Goal: Task Accomplishment & Management: Manage account settings

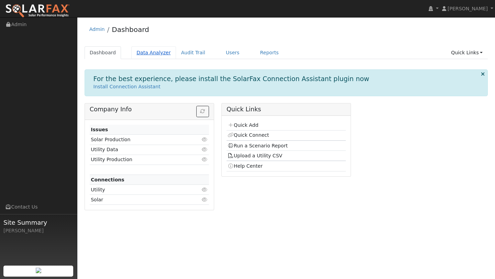
click at [156, 49] on link "Data Analyzer" at bounding box center [153, 52] width 45 height 13
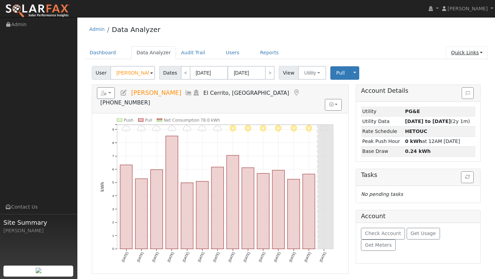
click at [460, 51] on link "Quick Links" at bounding box center [467, 52] width 42 height 13
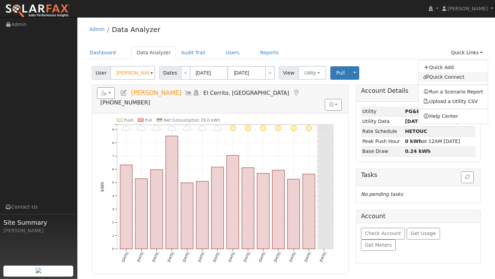
click at [451, 73] on link "Quick Connect" at bounding box center [453, 77] width 70 height 10
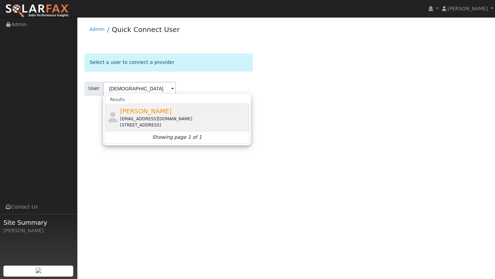
click at [136, 118] on div "[EMAIL_ADDRESS][DOMAIN_NAME]" at bounding box center [183, 119] width 127 height 6
type input "[PERSON_NAME]"
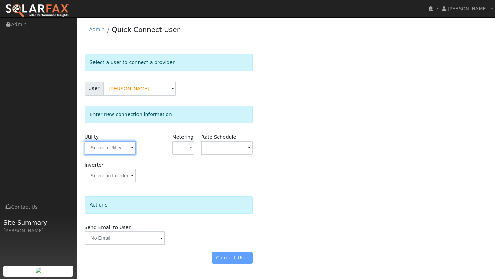
click at [115, 148] on input "text" at bounding box center [110, 148] width 51 height 14
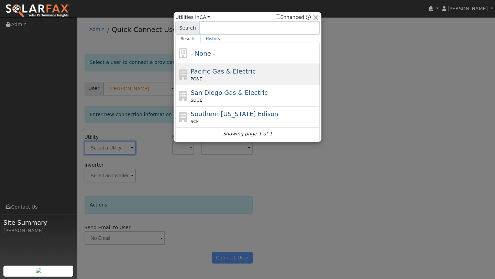
click at [214, 79] on div "PG&E" at bounding box center [254, 79] width 127 height 6
type input "PG&E"
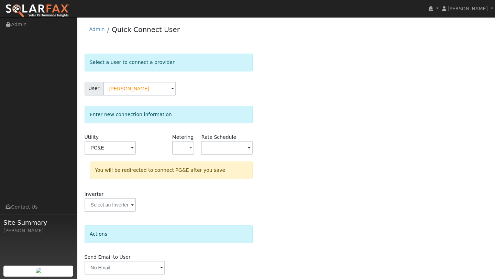
scroll to position [24, 0]
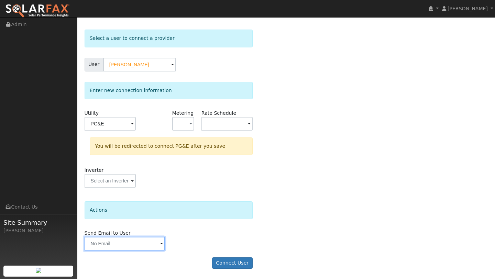
click at [146, 241] on input "text" at bounding box center [125, 244] width 80 height 14
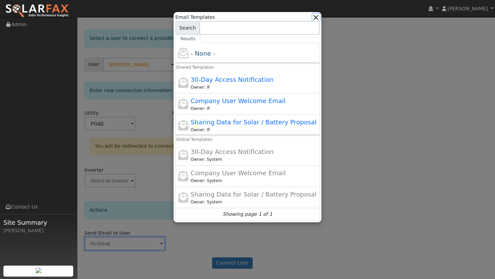
click at [319, 18] on button "button" at bounding box center [315, 17] width 7 height 7
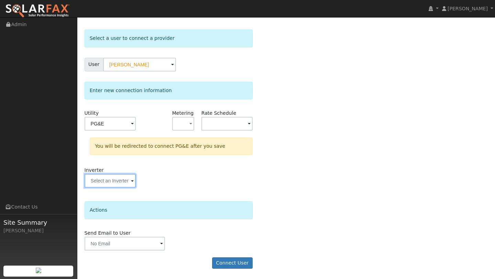
click at [90, 185] on input "text" at bounding box center [110, 181] width 51 height 14
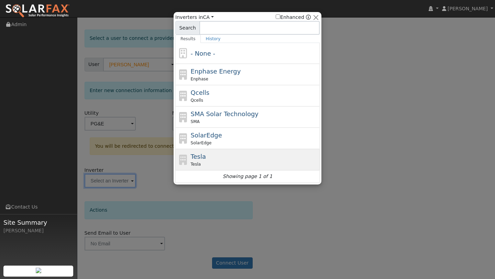
click at [205, 152] on div "Tesla Tesla" at bounding box center [254, 159] width 127 height 15
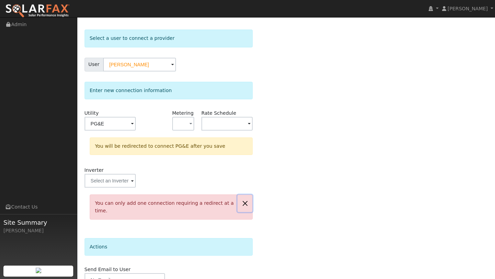
click at [246, 202] on button "button" at bounding box center [244, 203] width 14 height 17
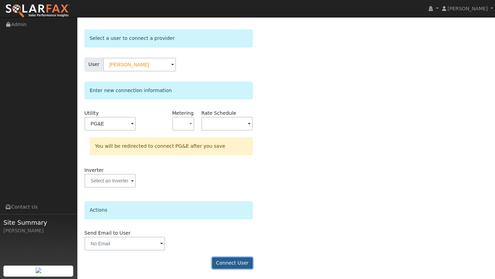
click at [241, 260] on button "Connect User" at bounding box center [232, 263] width 41 height 12
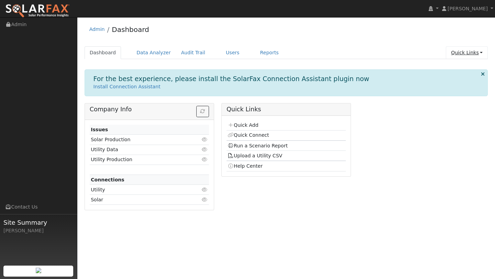
click at [458, 50] on link "Quick Links" at bounding box center [467, 52] width 42 height 13
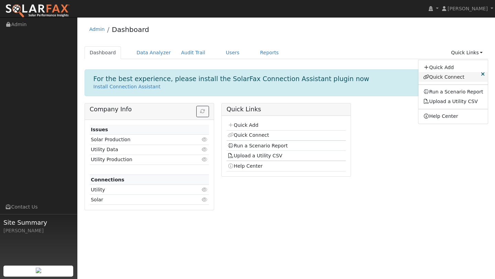
click at [446, 72] on link "Quick Connect" at bounding box center [453, 77] width 70 height 10
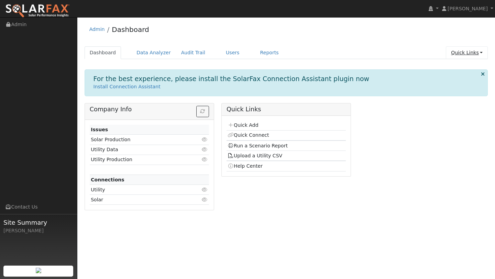
click at [451, 50] on link "Quick Links" at bounding box center [467, 52] width 42 height 13
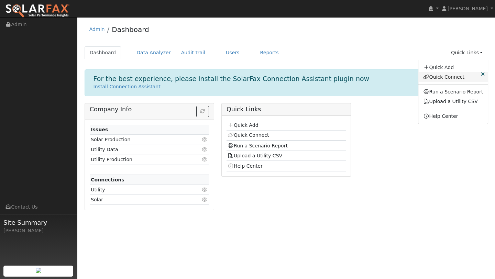
click at [450, 77] on link "Quick Connect" at bounding box center [453, 77] width 70 height 10
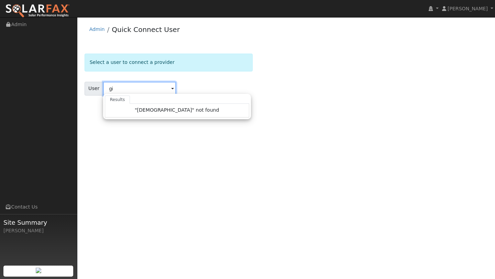
type input "g"
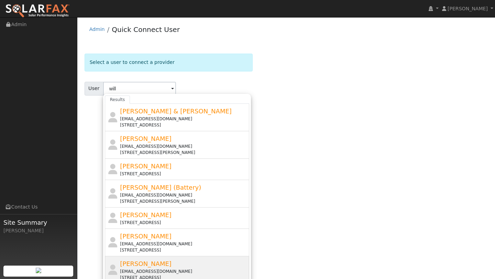
click at [179, 266] on div "William Giddings willgidd87@gmail.com 818 Billhook Drive, Vacaville, CA 95687" at bounding box center [183, 270] width 127 height 22
type input "[PERSON_NAME]"
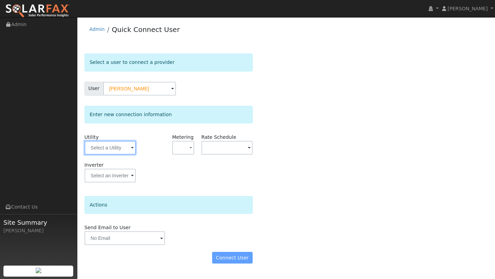
click at [115, 147] on input "text" at bounding box center [110, 148] width 51 height 14
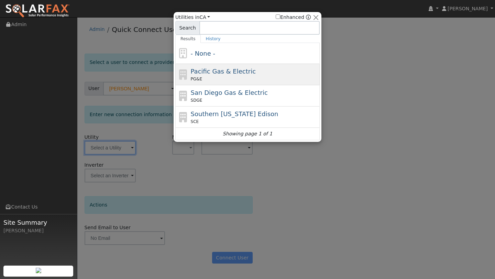
click at [186, 80] on div "Pacific Gas & Electric PG&E" at bounding box center [247, 74] width 144 height 21
type input "PG&E"
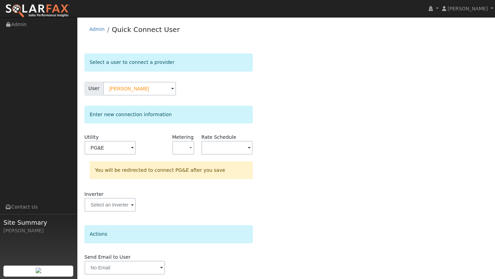
scroll to position [24, 0]
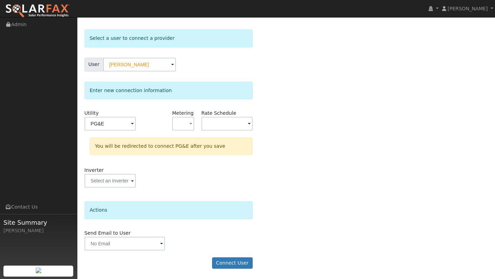
click at [228, 256] on form "Select a user to connect a provider User [PERSON_NAME] Account Default Account …" at bounding box center [169, 153] width 168 height 246
click at [228, 263] on button "Connect User" at bounding box center [232, 263] width 41 height 12
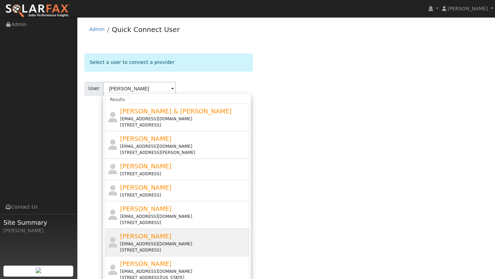
click at [155, 237] on span "[PERSON_NAME]" at bounding box center [146, 236] width 52 height 7
type input "[PERSON_NAME]"
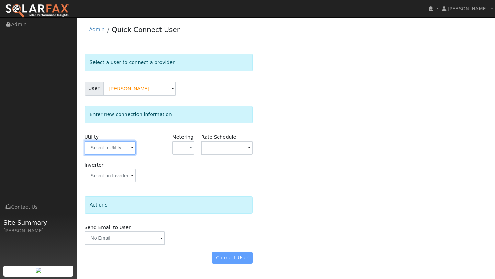
click at [112, 147] on input "text" at bounding box center [110, 148] width 51 height 14
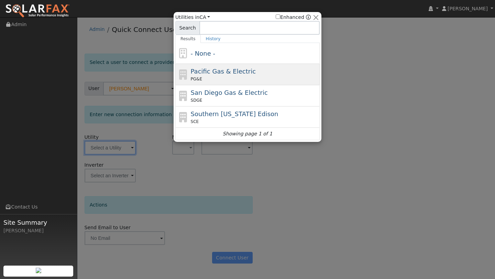
click at [202, 79] on div "PG&E" at bounding box center [254, 79] width 127 height 6
type input "PG&E"
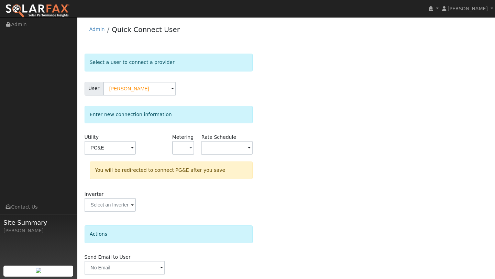
scroll to position [24, 0]
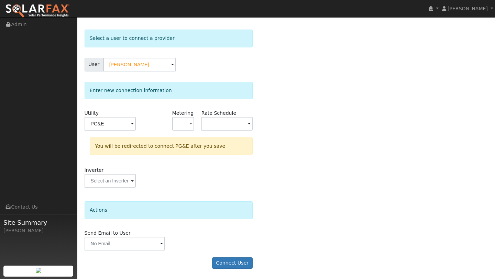
click at [220, 256] on form "Select a user to connect a provider User [PERSON_NAME] Account Default Account …" at bounding box center [169, 153] width 168 height 246
click at [220, 261] on button "Connect User" at bounding box center [232, 263] width 41 height 12
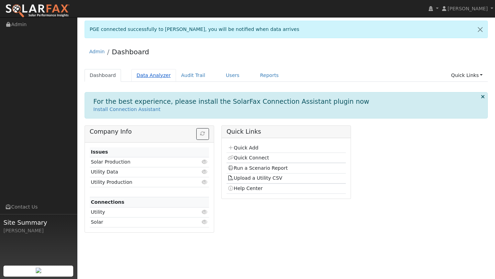
click at [142, 78] on link "Data Analyzer" at bounding box center [153, 75] width 45 height 13
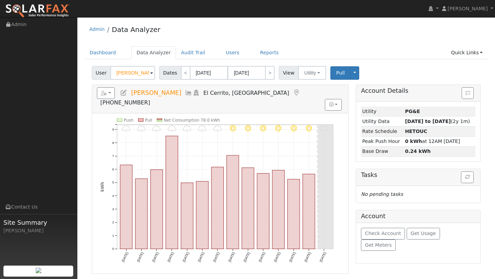
click at [142, 78] on input "Beverly Green" at bounding box center [132, 73] width 45 height 14
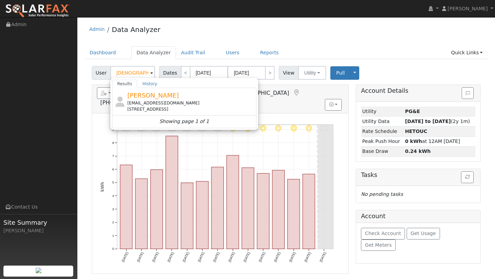
click at [155, 97] on span "William Giddings" at bounding box center [153, 95] width 52 height 7
type input "William Giddings"
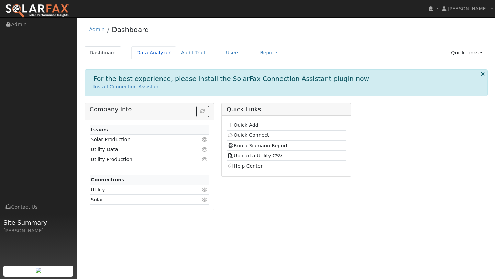
click at [162, 54] on link "Data Analyzer" at bounding box center [153, 52] width 45 height 13
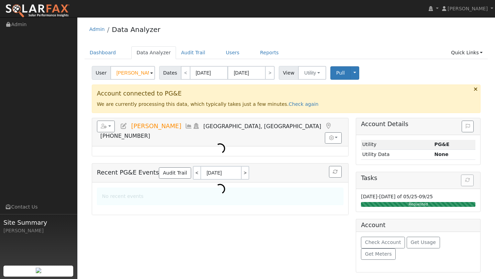
click at [116, 70] on input "[PERSON_NAME]" at bounding box center [132, 73] width 45 height 14
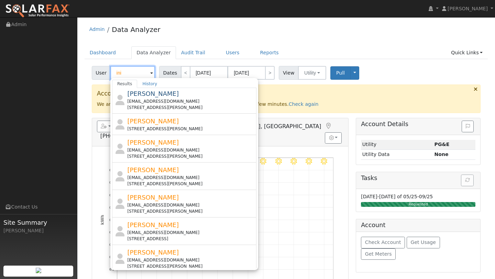
scroll to position [217, 0]
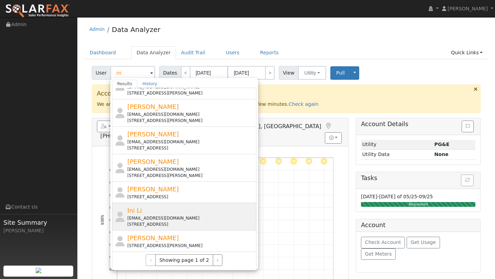
click at [159, 214] on div "Ini Li [EMAIL_ADDRESS][DOMAIN_NAME] [STREET_ADDRESS]" at bounding box center [190, 217] width 127 height 22
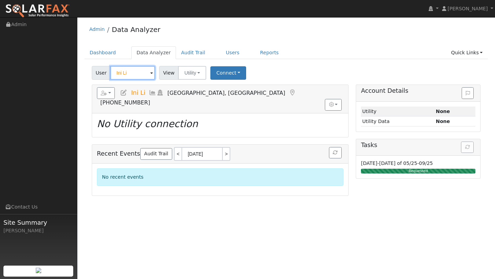
click at [131, 70] on input "Ini Li" at bounding box center [132, 73] width 45 height 14
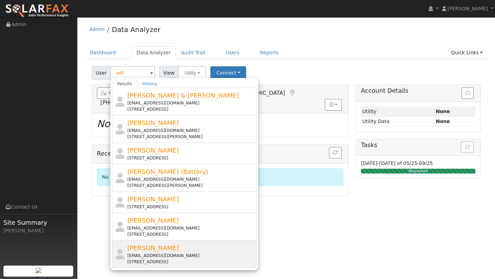
click at [166, 251] on span "[PERSON_NAME]" at bounding box center [153, 247] width 52 height 7
type input "[PERSON_NAME]"
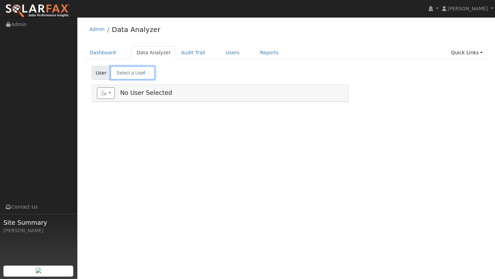
type input "[PERSON_NAME]"
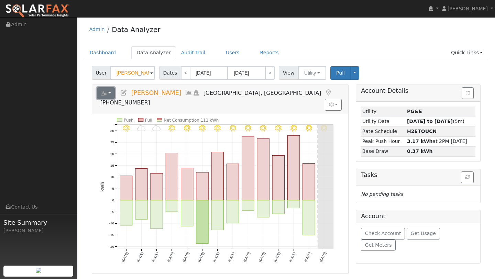
click at [110, 96] on button "button" at bounding box center [106, 93] width 18 height 12
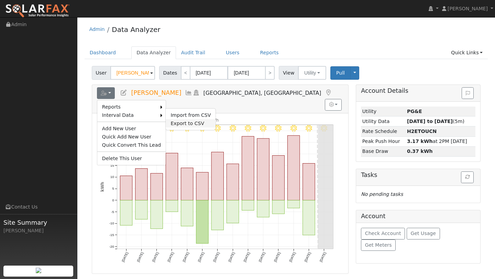
click at [169, 121] on link "Export to CSV" at bounding box center [191, 123] width 50 height 8
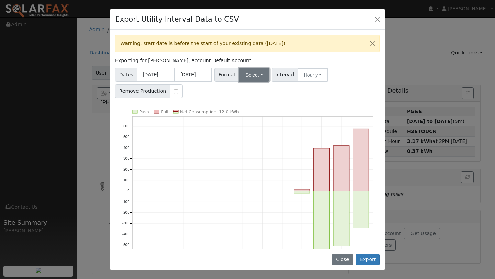
click at [243, 72] on button "Select" at bounding box center [254, 75] width 30 height 14
click at [249, 99] on link "PG&E" at bounding box center [262, 100] width 49 height 10
click at [361, 255] on button "Export" at bounding box center [368, 260] width 24 height 12
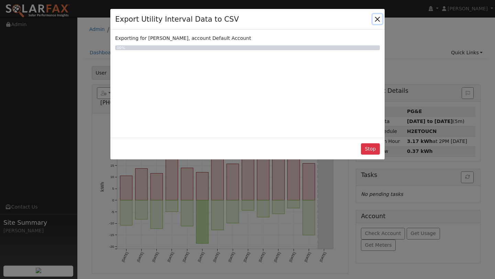
click at [374, 17] on button "Close" at bounding box center [377, 19] width 10 height 10
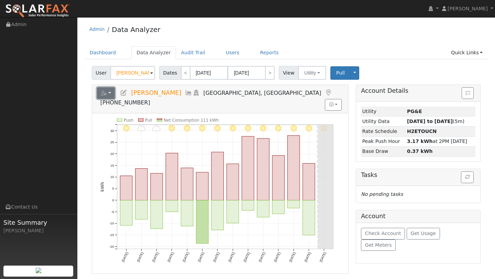
click at [106, 92] on icon "button" at bounding box center [104, 93] width 6 height 5
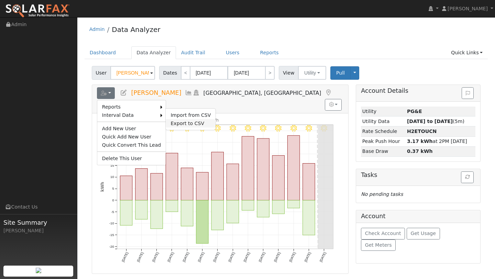
click at [171, 123] on link "Export to CSV" at bounding box center [191, 123] width 50 height 8
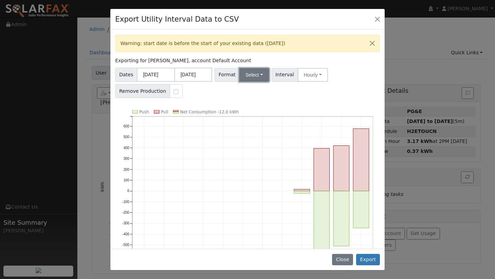
click at [244, 80] on button "Select" at bounding box center [254, 75] width 30 height 14
click at [254, 131] on link "Aurora" at bounding box center [262, 134] width 49 height 10
click at [365, 266] on div "Close Export" at bounding box center [247, 260] width 274 height 22
click at [365, 262] on button "Export" at bounding box center [368, 260] width 24 height 12
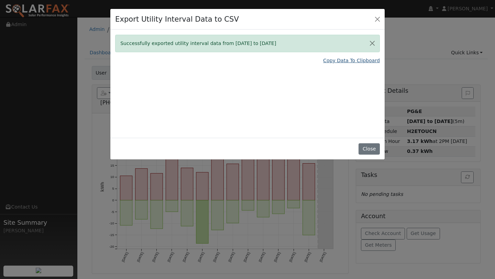
click at [348, 61] on link "Copy Data To Clipboard" at bounding box center [351, 60] width 57 height 7
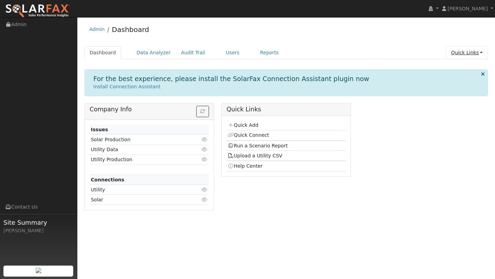
click at [473, 59] on link "Quick Links" at bounding box center [467, 52] width 42 height 13
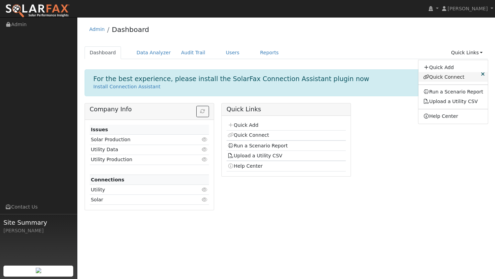
click at [451, 74] on link "Quick Connect" at bounding box center [453, 77] width 70 height 10
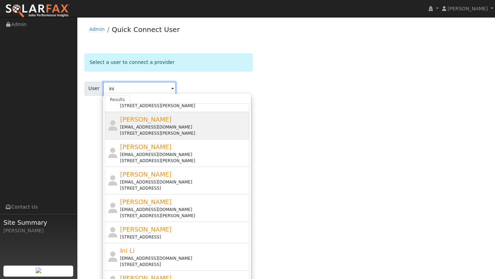
scroll to position [217, 0]
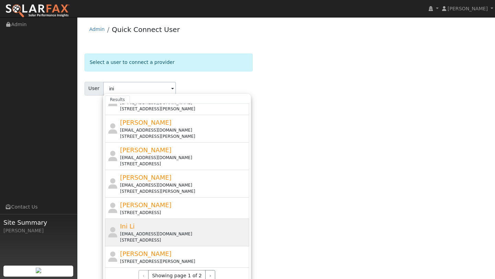
click at [136, 227] on div "Ini Li [EMAIL_ADDRESS][DOMAIN_NAME] [STREET_ADDRESS]" at bounding box center [183, 233] width 127 height 22
type input "Ini Li"
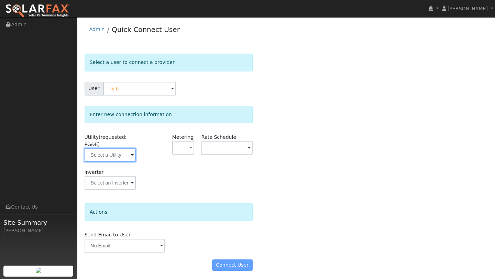
click at [108, 155] on input "text" at bounding box center [110, 155] width 51 height 14
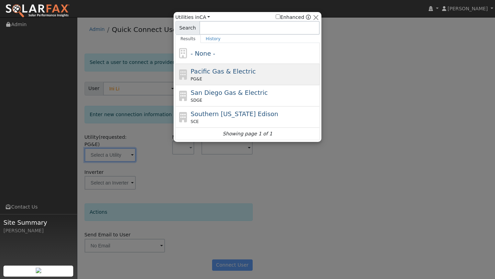
click at [209, 76] on div "PG&E" at bounding box center [254, 79] width 127 height 6
type input "PG&E"
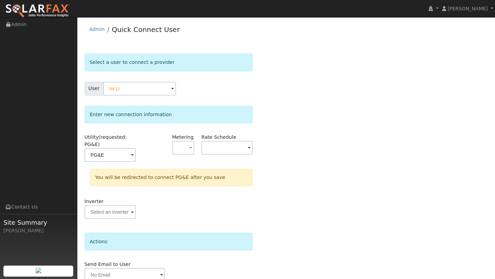
scroll to position [31, 0]
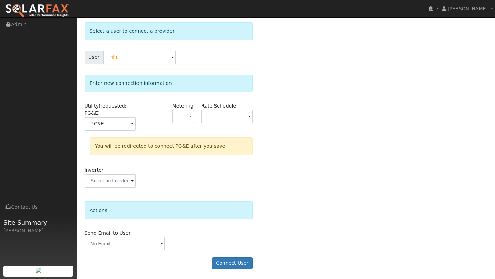
click at [231, 251] on form "Select a user to connect a provider User Ini Li Account Default Account Default…" at bounding box center [169, 148] width 168 height 253
click at [231, 258] on button "Connect User" at bounding box center [232, 263] width 41 height 12
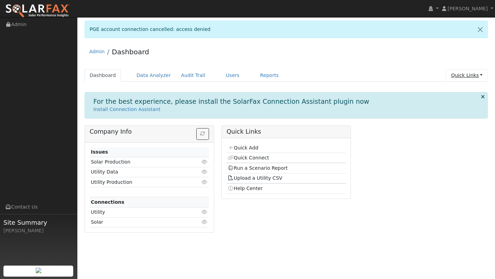
click at [452, 79] on link "Quick Links" at bounding box center [467, 75] width 42 height 13
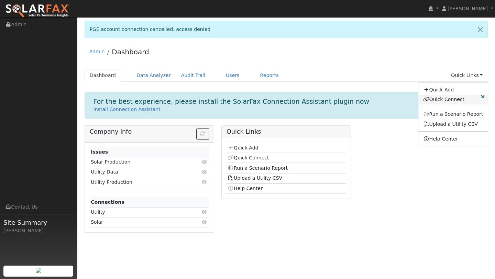
click at [438, 97] on link "Quick Connect" at bounding box center [453, 100] width 70 height 10
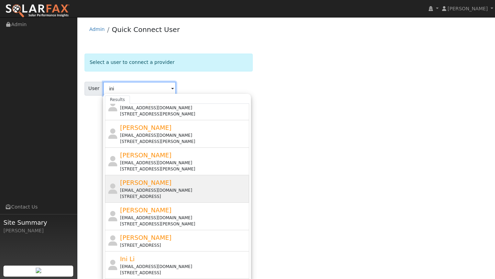
scroll to position [217, 0]
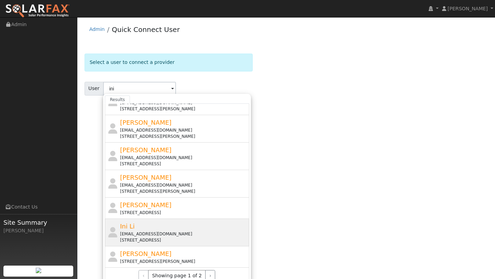
click at [150, 226] on div "Ini Li ini.li5@gmail.com 1639 Carleton Street, Berkeley, CA 94703" at bounding box center [183, 233] width 127 height 22
type input "Ini Li"
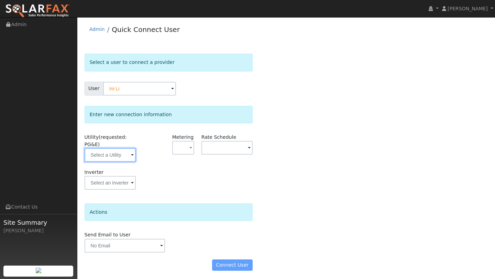
click at [122, 157] on input "text" at bounding box center [110, 155] width 51 height 14
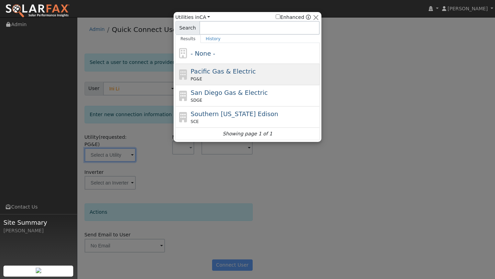
click at [228, 77] on div "PG&E" at bounding box center [254, 79] width 127 height 6
type input "PG&E"
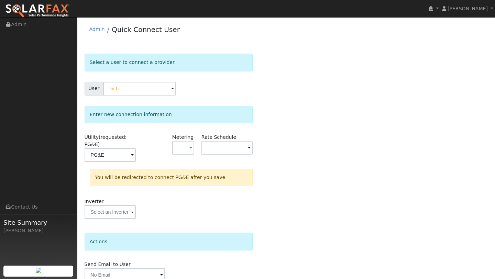
scroll to position [31, 0]
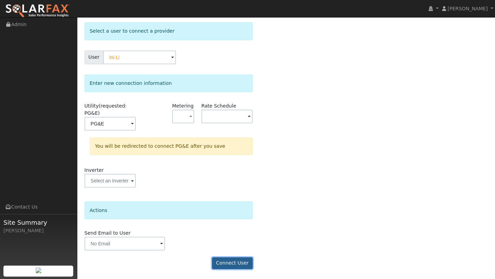
click at [232, 258] on button "Connect User" at bounding box center [232, 263] width 41 height 12
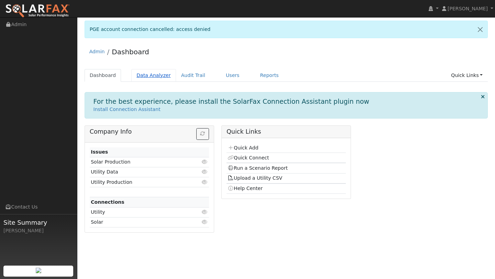
click at [163, 77] on link "Data Analyzer" at bounding box center [153, 75] width 45 height 13
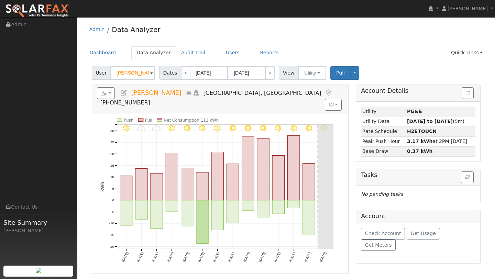
click at [127, 72] on input "William Giddings" at bounding box center [132, 73] width 45 height 14
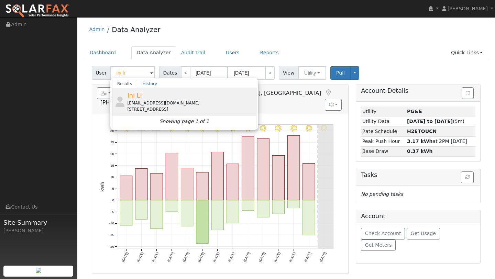
click at [132, 110] on div "[STREET_ADDRESS]" at bounding box center [190, 109] width 127 height 6
type input "Ini Li"
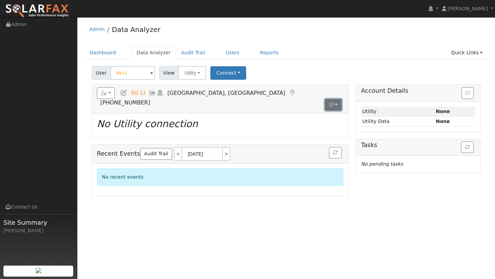
click at [337, 99] on button "button" at bounding box center [333, 105] width 17 height 12
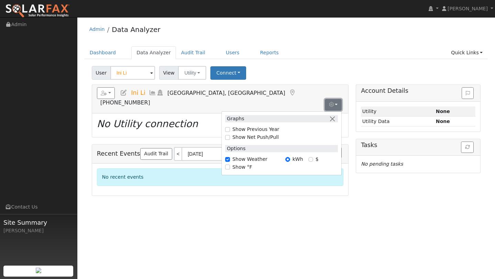
click at [337, 99] on button "button" at bounding box center [333, 105] width 17 height 12
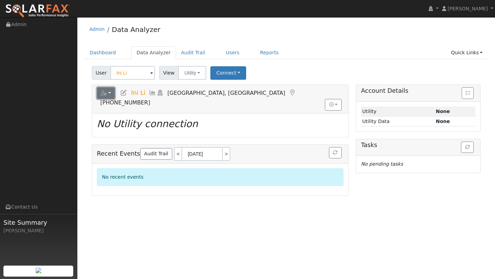
click at [109, 93] on button "button" at bounding box center [106, 93] width 18 height 12
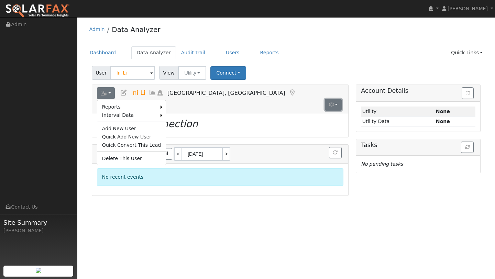
click at [332, 102] on icon "button" at bounding box center [331, 104] width 5 height 5
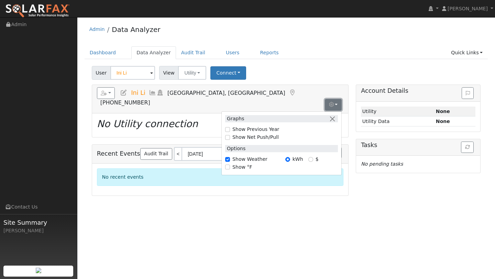
click at [332, 102] on icon "button" at bounding box center [331, 104] width 5 height 5
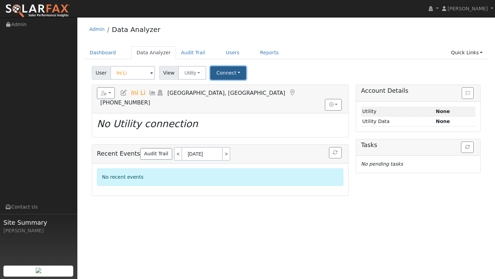
click at [242, 74] on button "Connect" at bounding box center [228, 72] width 36 height 13
click at [234, 90] on link "Select a Provider" at bounding box center [238, 88] width 54 height 10
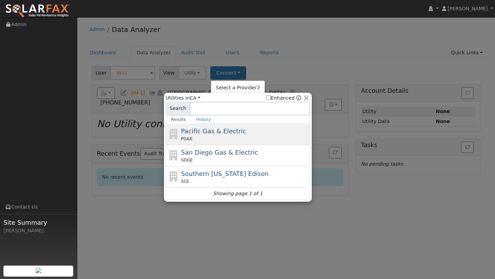
click at [221, 130] on span "Pacific Gas & Electric" at bounding box center [213, 130] width 65 height 7
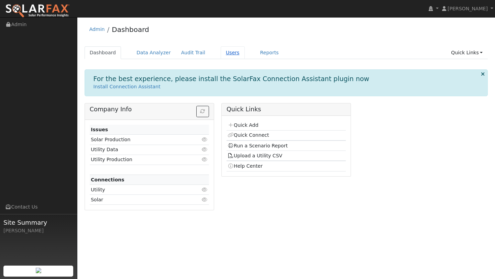
click at [223, 48] on link "Users" at bounding box center [233, 52] width 24 height 13
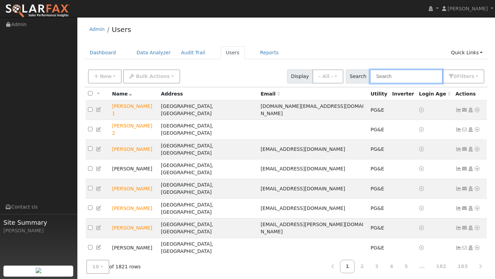
click at [382, 75] on input "text" at bounding box center [406, 76] width 73 height 14
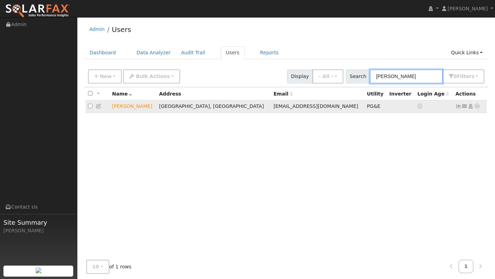
type input "[PERSON_NAME]"
click at [417, 104] on icon at bounding box center [419, 106] width 5 height 5
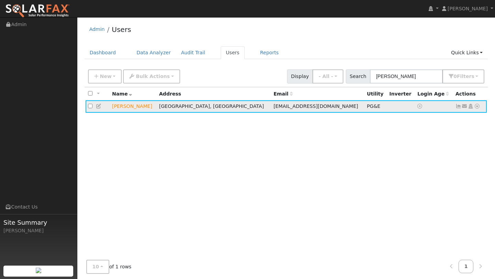
click at [417, 106] on icon at bounding box center [419, 106] width 5 height 5
click at [417, 107] on icon at bounding box center [419, 106] width 5 height 5
click at [477, 107] on icon at bounding box center [477, 106] width 6 height 5
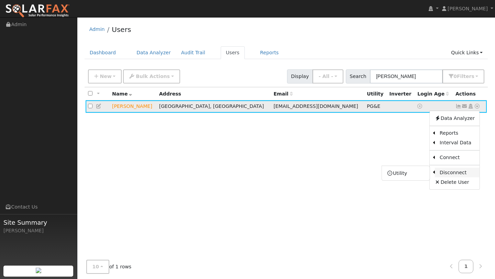
click at [452, 175] on link "Disconnect" at bounding box center [457, 173] width 45 height 10
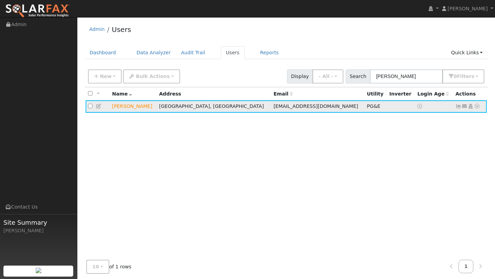
click at [478, 107] on icon at bounding box center [477, 106] width 6 height 5
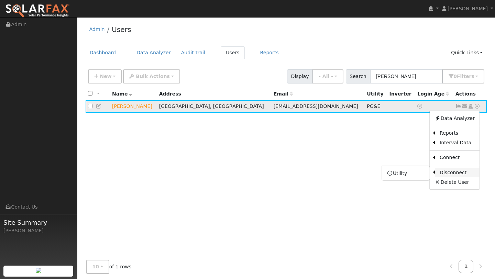
click at [450, 170] on link "Disconnect" at bounding box center [457, 173] width 45 height 10
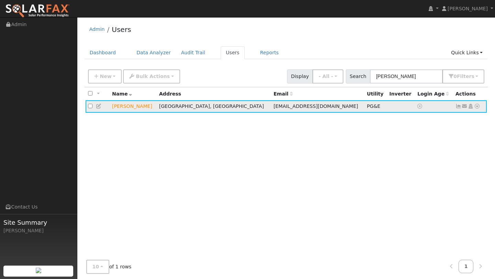
click at [475, 107] on icon at bounding box center [477, 106] width 6 height 5
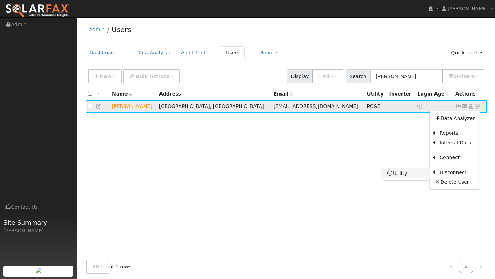
click at [391, 177] on link "Utility" at bounding box center [406, 173] width 48 height 10
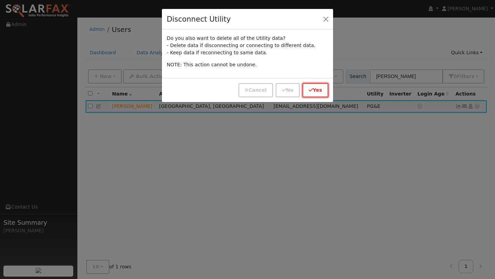
click at [318, 88] on button "Yes" at bounding box center [315, 90] width 26 height 14
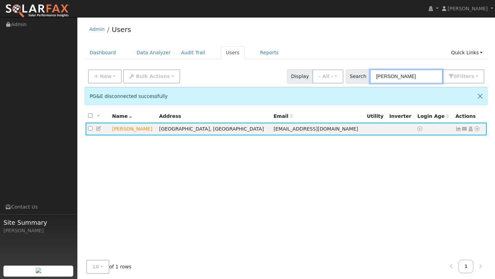
drag, startPoint x: 410, startPoint y: 75, endPoint x: 383, endPoint y: 75, distance: 26.8
click at [383, 75] on input "william gi" at bounding box center [406, 76] width 73 height 14
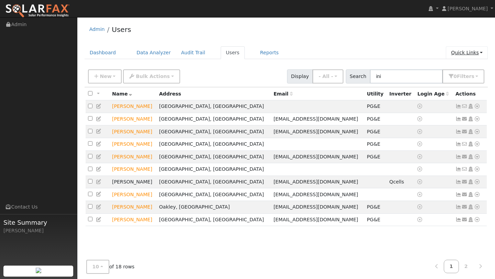
click at [456, 54] on link "Quick Links" at bounding box center [467, 52] width 42 height 13
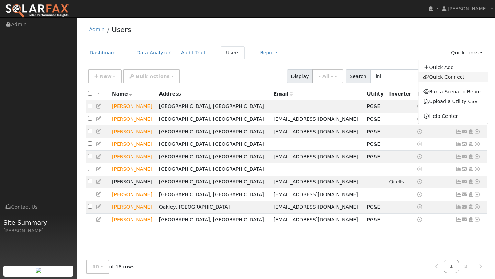
click at [446, 76] on link "Quick Connect" at bounding box center [453, 77] width 70 height 10
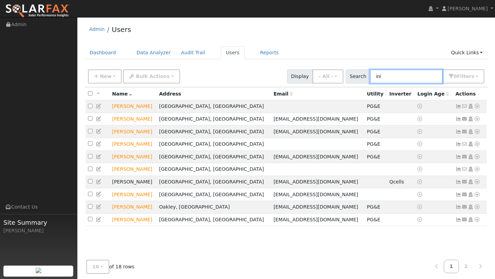
click at [394, 76] on input "ini" at bounding box center [406, 76] width 73 height 14
type input "i"
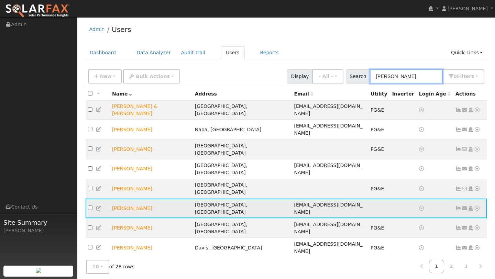
type input "william"
click at [477, 206] on icon at bounding box center [477, 208] width 6 height 5
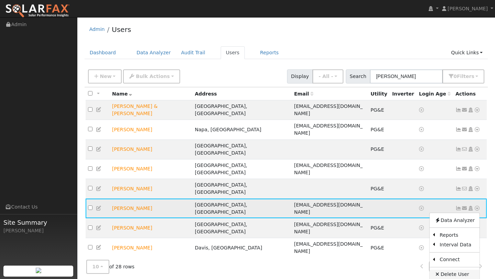
click at [452, 270] on link "Delete User" at bounding box center [454, 275] width 50 height 10
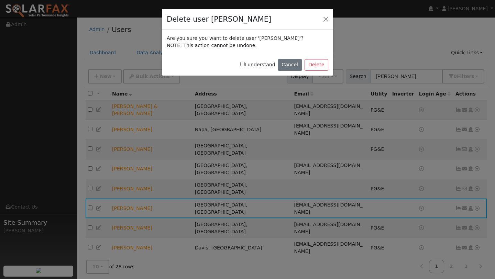
click at [250, 65] on label "I understand" at bounding box center [257, 64] width 35 height 7
click at [245, 65] on input "I understand" at bounding box center [242, 64] width 4 height 4
checkbox input "true"
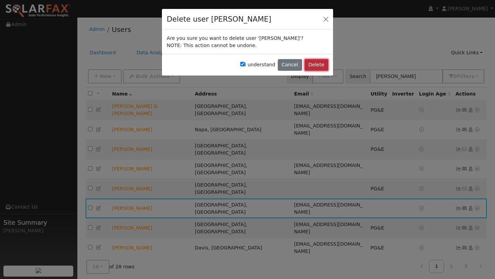
click at [311, 65] on button "Delete" at bounding box center [316, 65] width 24 height 12
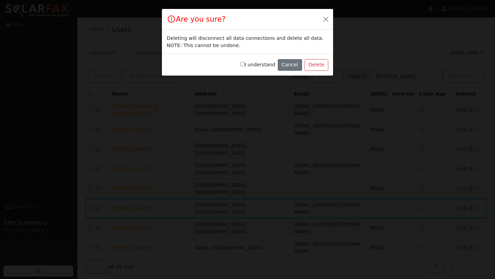
click at [252, 62] on label "I understand" at bounding box center [257, 64] width 35 height 7
click at [245, 62] on input "I understand" at bounding box center [242, 64] width 4 height 4
checkbox input "true"
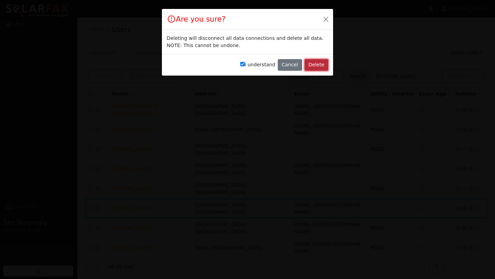
click at [315, 64] on button "Delete" at bounding box center [316, 65] width 24 height 12
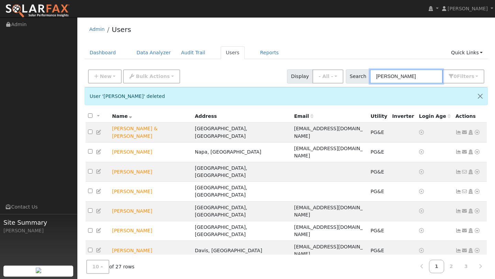
click at [412, 77] on input "william" at bounding box center [406, 76] width 73 height 14
type input "w"
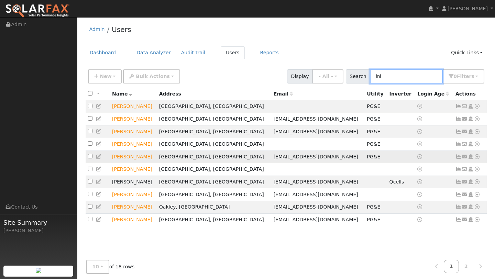
scroll to position [4, 0]
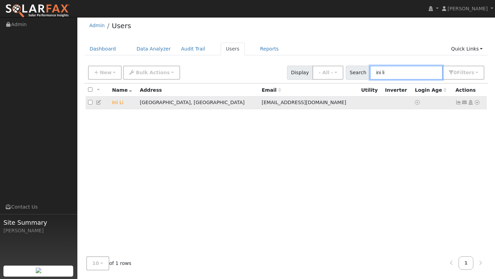
type input "ini li"
click at [479, 104] on icon at bounding box center [477, 102] width 6 height 5
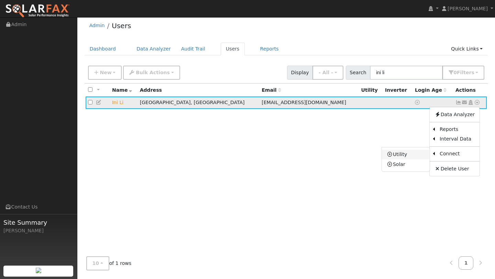
click at [412, 159] on link "Utility" at bounding box center [406, 155] width 48 height 10
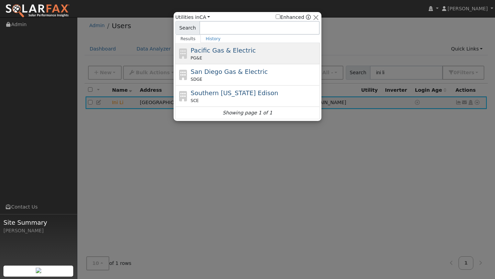
click at [233, 46] on div "Pacific Gas & Electric PG&E" at bounding box center [254, 53] width 127 height 15
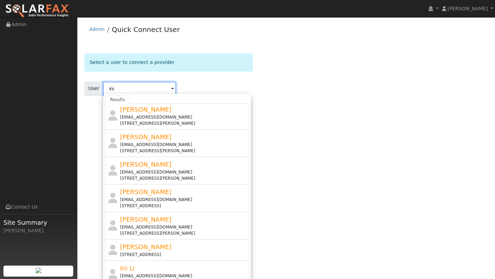
scroll to position [217, 0]
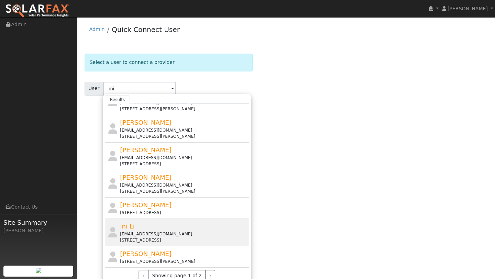
click at [148, 226] on div "Ini Li [EMAIL_ADDRESS][DOMAIN_NAME] [STREET_ADDRESS]" at bounding box center [183, 233] width 127 height 22
type input "Ini Li"
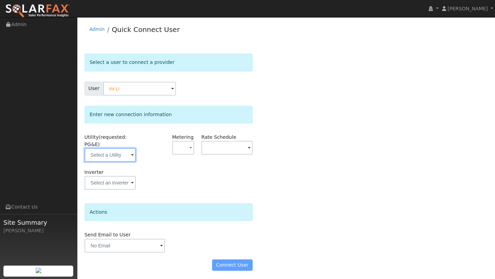
click at [111, 152] on input "text" at bounding box center [110, 155] width 51 height 14
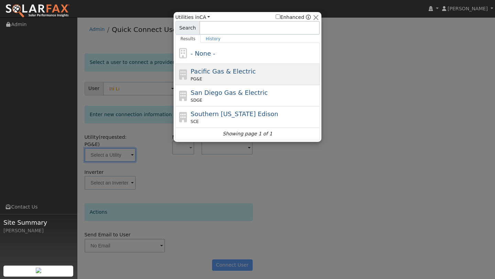
click at [200, 72] on span "Pacific Gas & Electric" at bounding box center [223, 71] width 65 height 7
type input "PG&E"
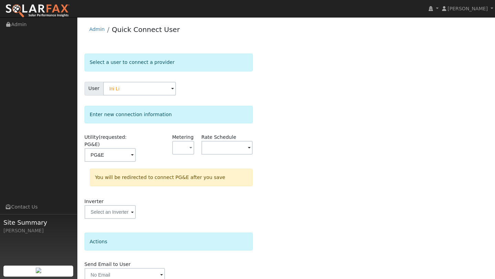
scroll to position [31, 0]
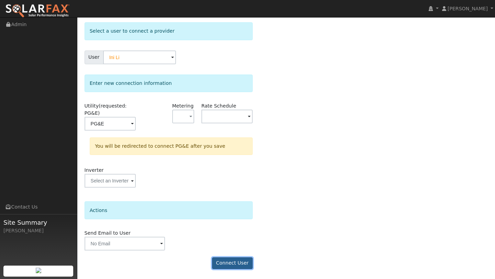
click at [232, 258] on button "Connect User" at bounding box center [232, 263] width 41 height 12
